Goal: Complete application form

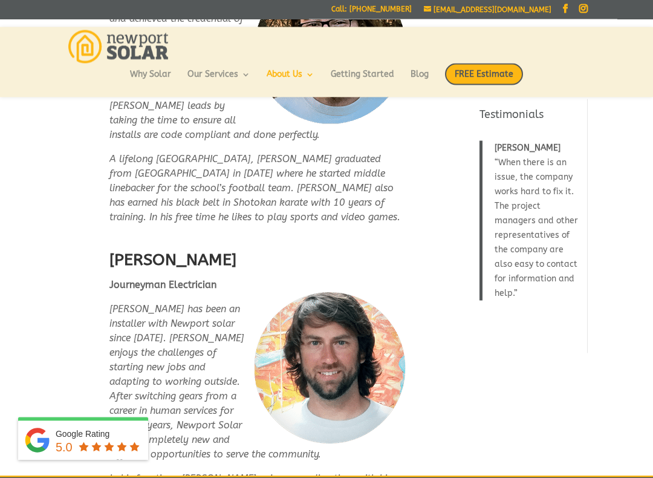
scroll to position [2820, 0]
click at [504, 72] on span "FREE Estimate" at bounding box center [484, 74] width 78 height 22
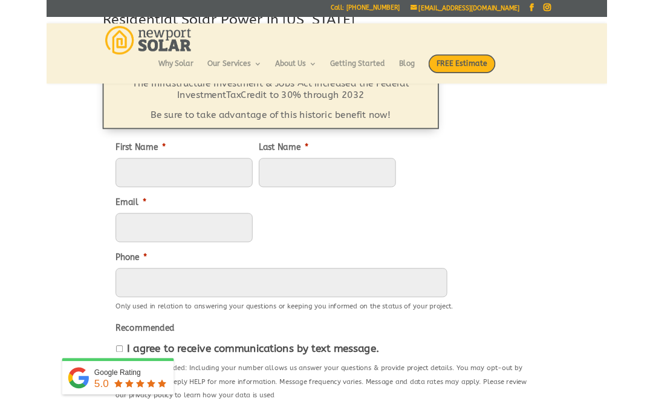
scroll to position [117, 0]
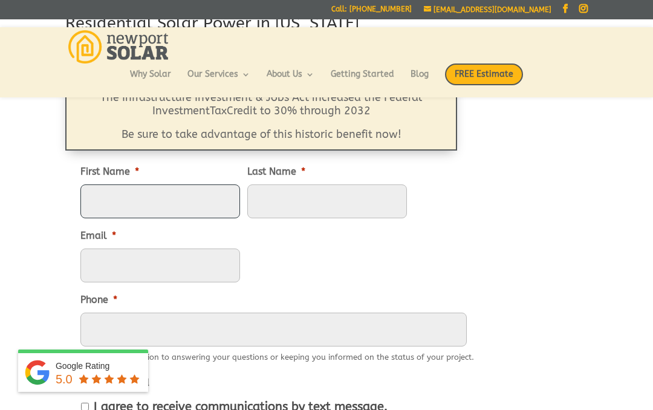
click at [136, 200] on input "First Name *" at bounding box center [160, 201] width 160 height 34
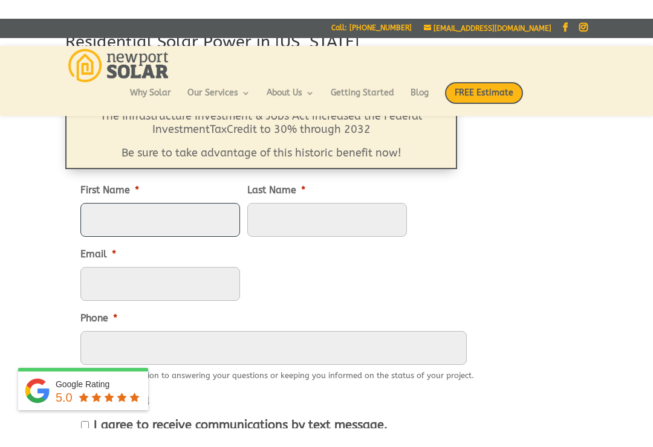
scroll to position [116, 0]
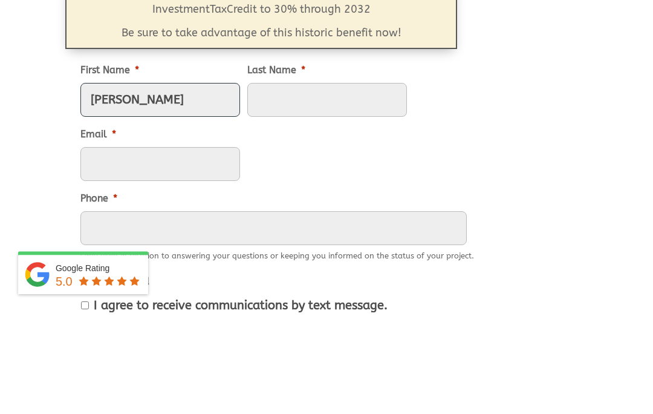
type input "[PERSON_NAME]"
click at [322, 185] on input "Last Name *" at bounding box center [327, 202] width 160 height 34
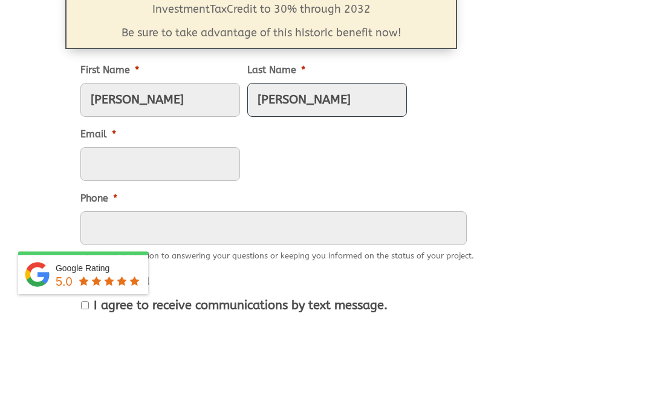
type input "[PERSON_NAME]"
click at [240, 249] on input "Email *" at bounding box center [160, 266] width 160 height 34
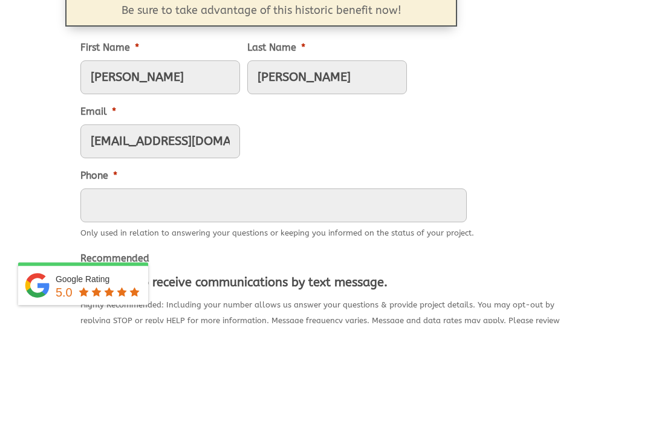
type input "[EMAIL_ADDRESS][DOMAIN_NAME]"
click at [210, 313] on input "Phone *" at bounding box center [273, 330] width 386 height 34
type input "[PHONE_NUMBER]"
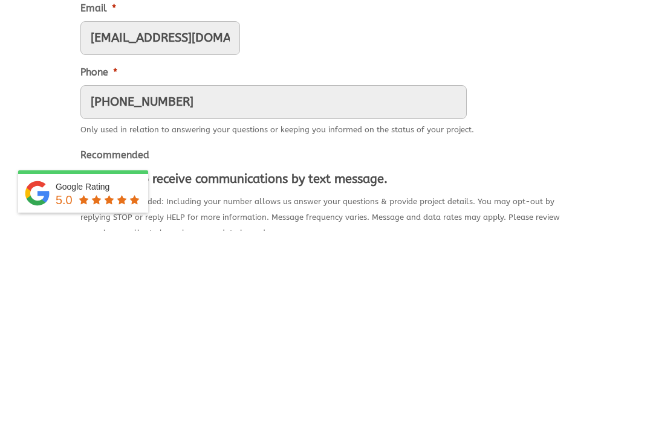
scroll to position [131, 0]
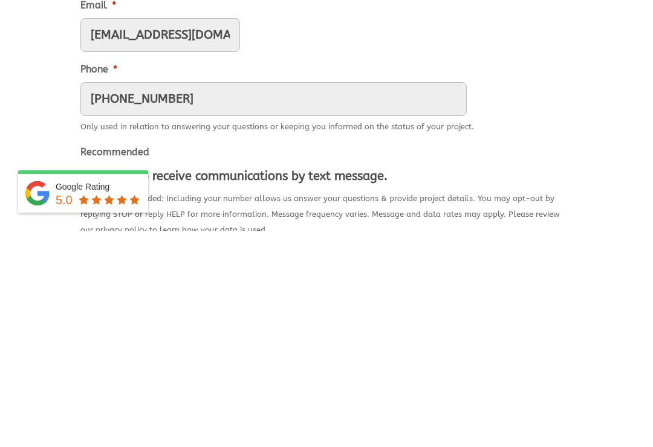
click at [89, 389] on input "I agree to receive communications by text message." at bounding box center [85, 393] width 8 height 8
checkbox input "true"
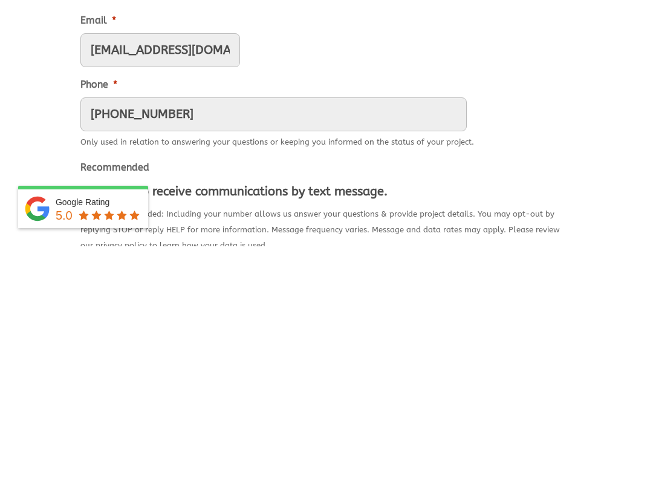
scroll to position [348, 0]
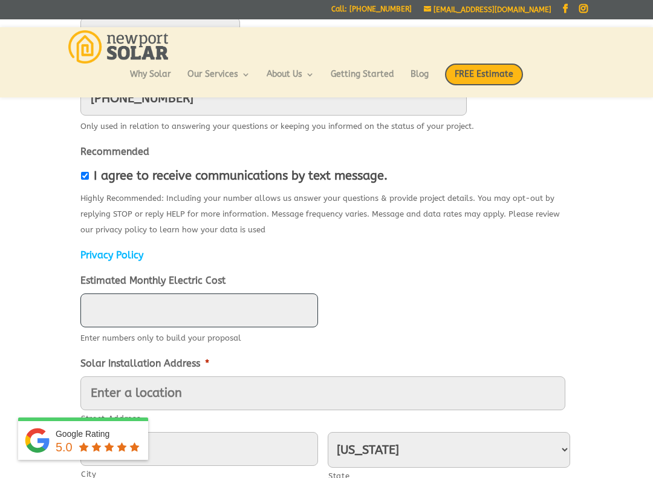
click at [247, 293] on input "Estimated Monthly Electric Cost" at bounding box center [199, 310] width 238 height 34
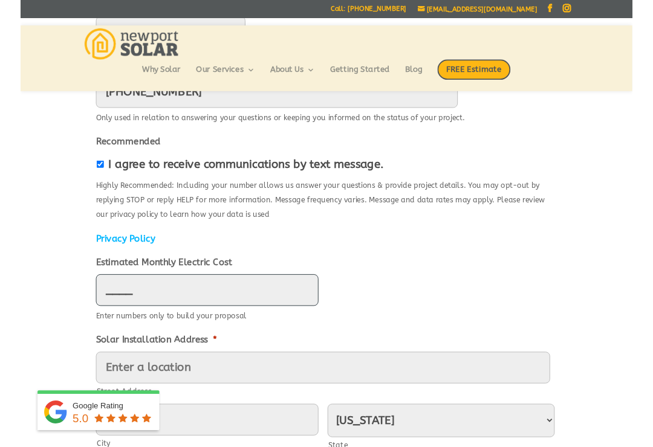
scroll to position [347, 0]
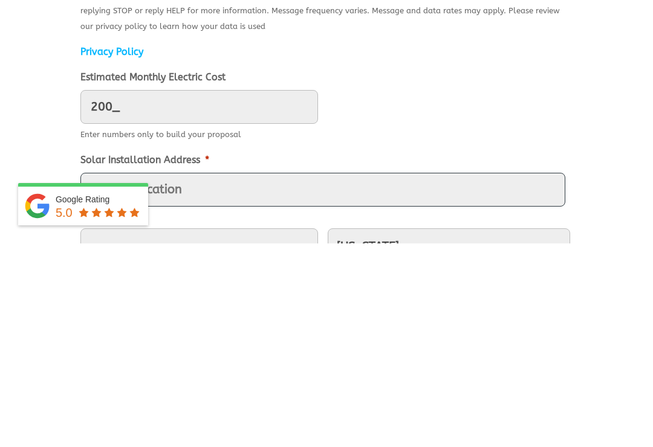
click at [222, 377] on input "Street Address" at bounding box center [322, 394] width 485 height 34
type input "200"
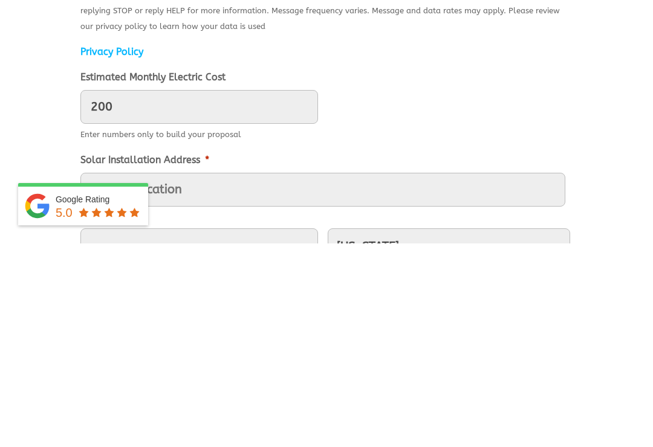
type input "[STREET_ADDRESS]"
type input "Warwick"
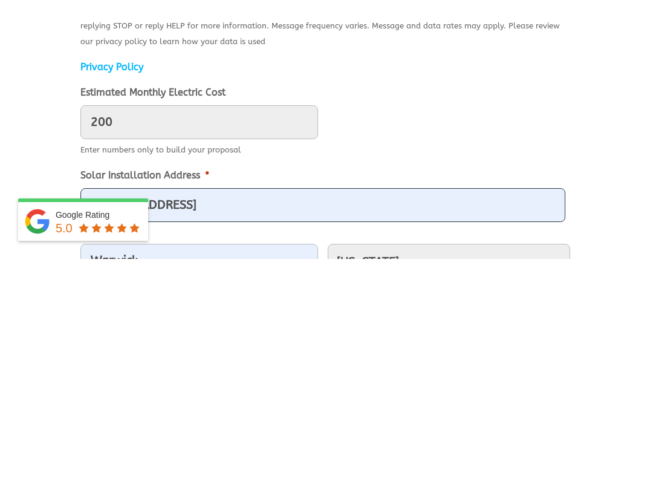
scroll to position [551, 0]
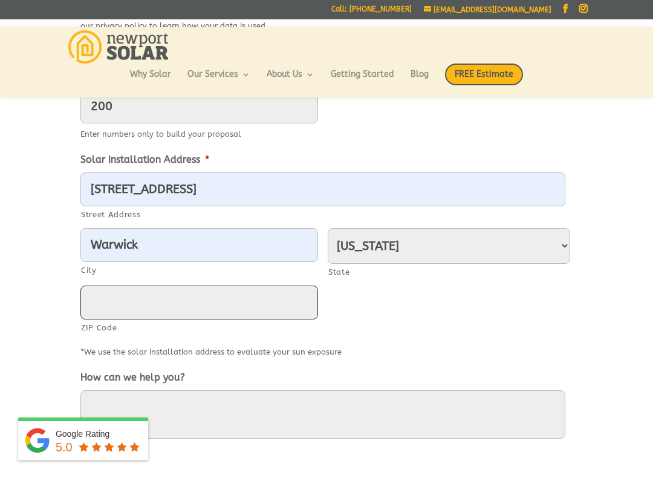
type input "02888"
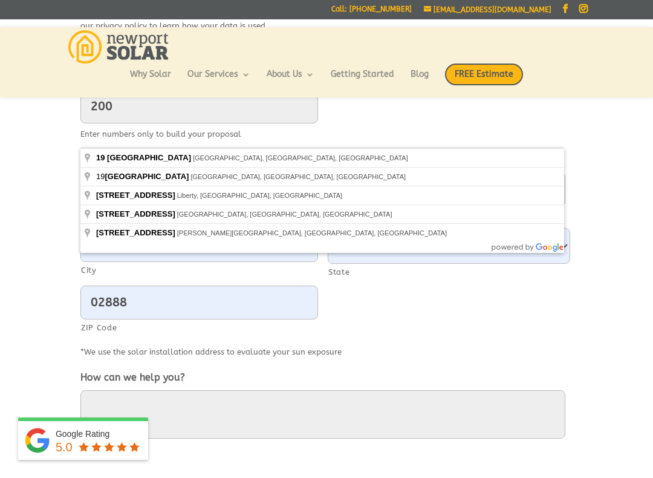
click at [584, 77] on div "Why Solar Our Services Residential Solar Batteries EV Chargers Commercial Solar…" at bounding box center [326, 80] width 522 height 34
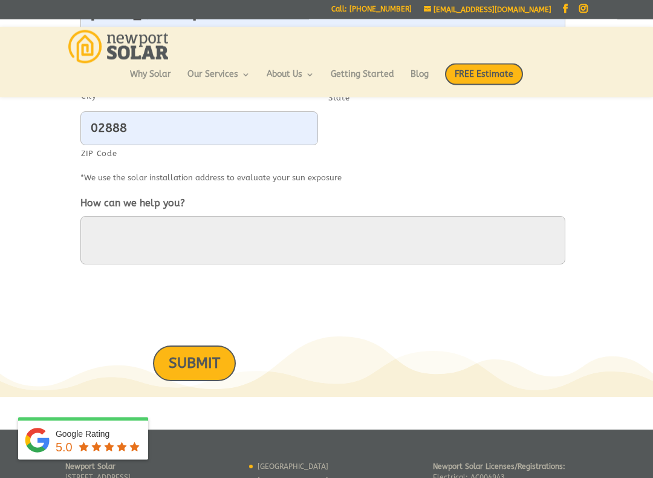
scroll to position [726, 0]
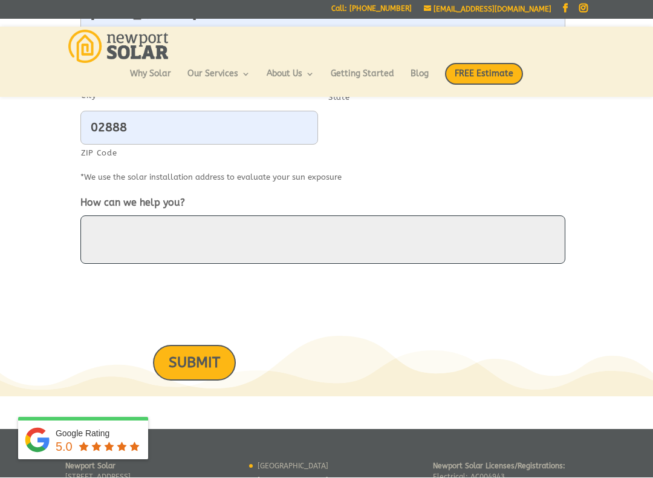
click at [140, 216] on textarea "How can we help you?" at bounding box center [322, 240] width 485 height 48
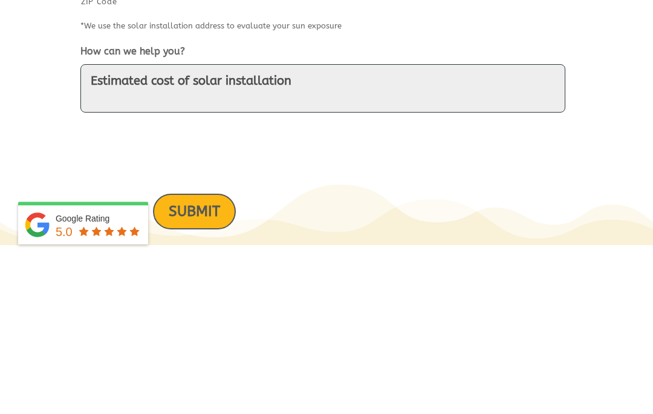
type textarea "Estimated cost of solar installation"
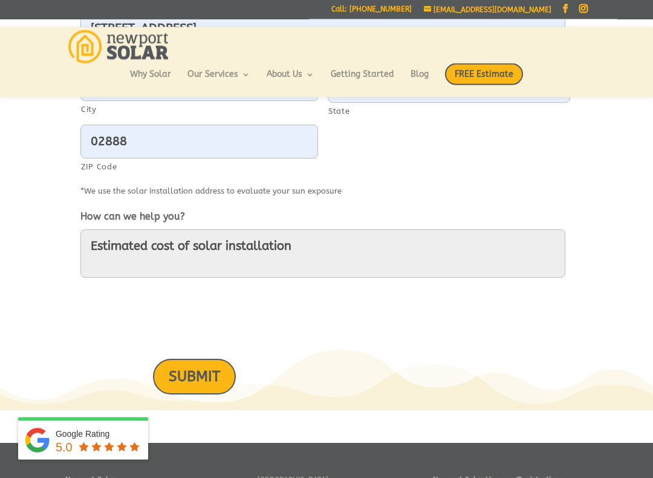
scroll to position [712, 0]
click at [207, 359] on input "SUBMIT" at bounding box center [194, 377] width 83 height 36
